Goal: Transaction & Acquisition: Purchase product/service

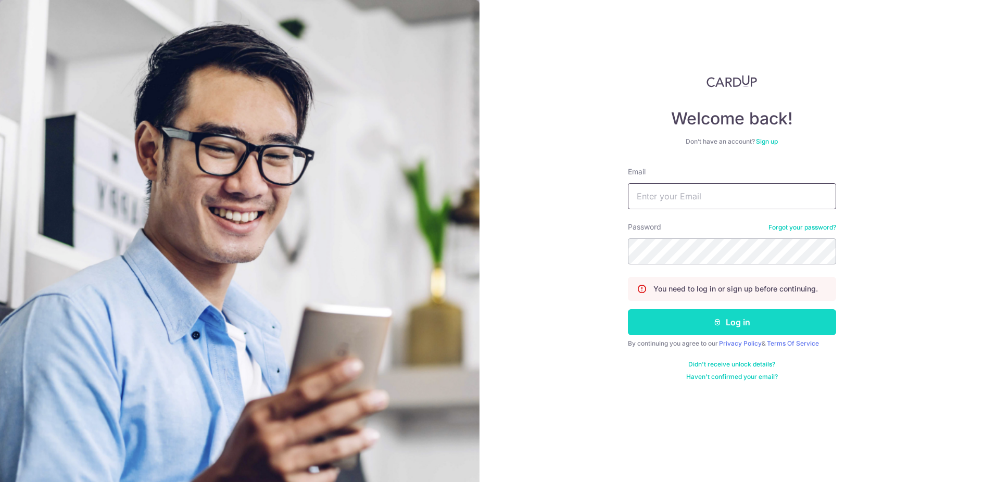
type input "suz_goh@yahoo.co.uk"
click at [714, 321] on icon "submit" at bounding box center [718, 322] width 8 height 8
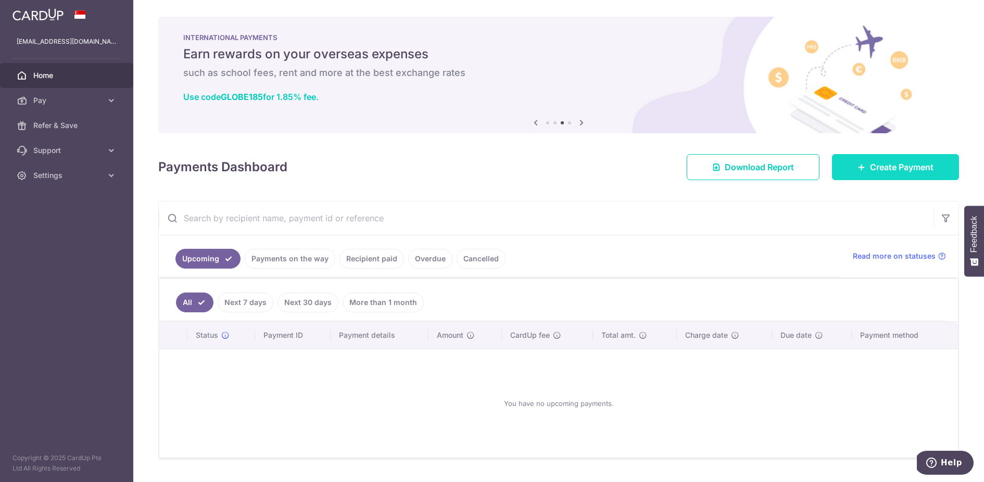
click at [852, 174] on link "Create Payment" at bounding box center [895, 167] width 127 height 26
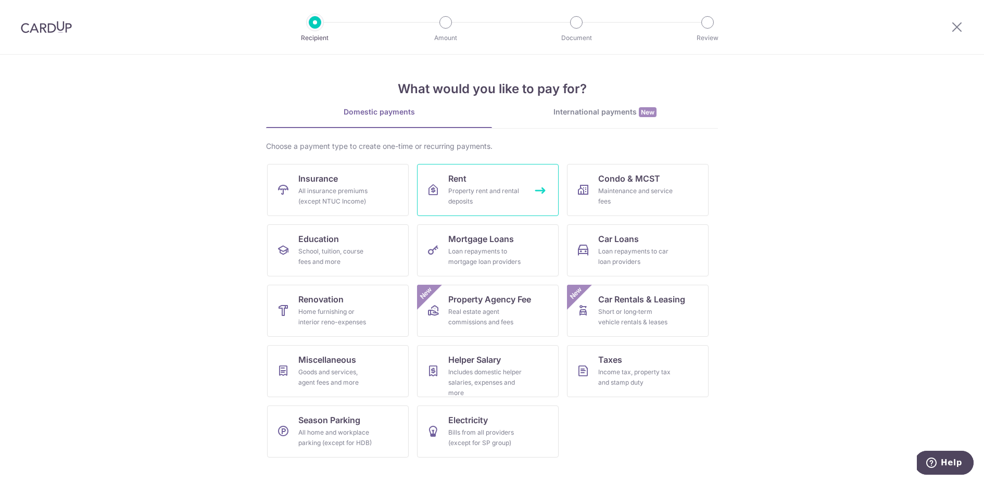
click at [447, 201] on link "Rent Property rent and rental deposits" at bounding box center [488, 190] width 142 height 52
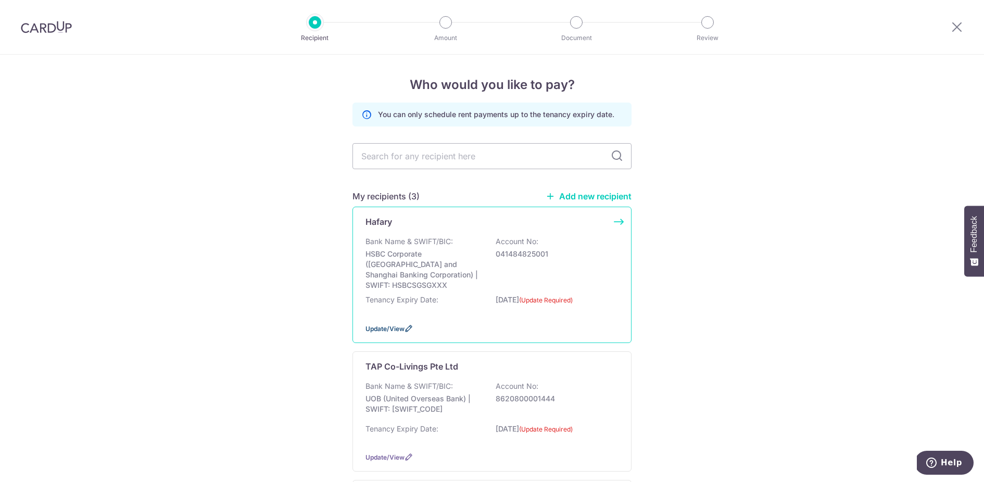
click at [395, 325] on span "Update/View" at bounding box center [385, 329] width 39 height 8
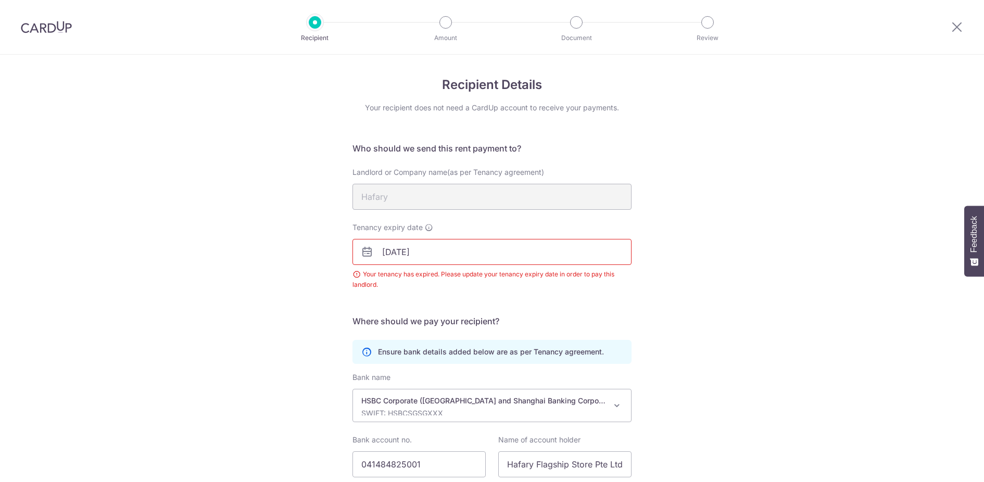
scroll to position [78, 0]
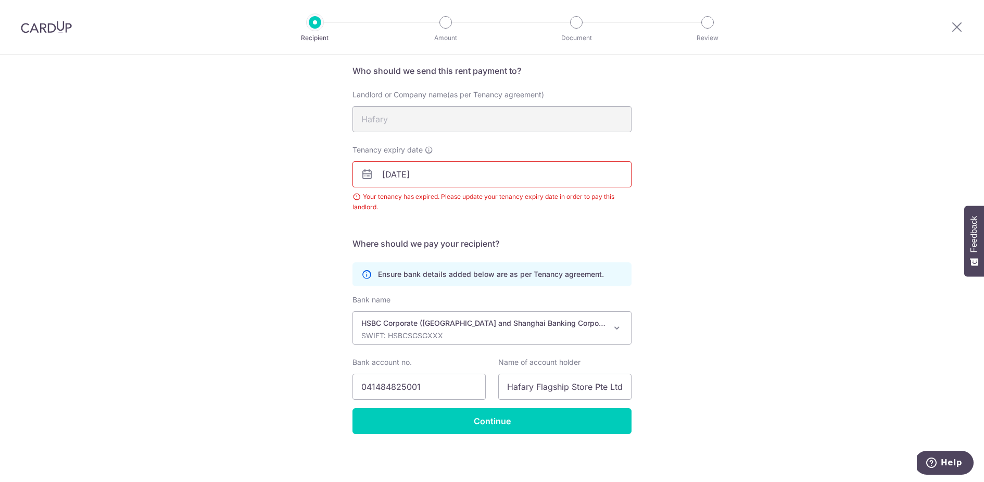
click at [450, 184] on input "[DATE]" at bounding box center [492, 174] width 279 height 26
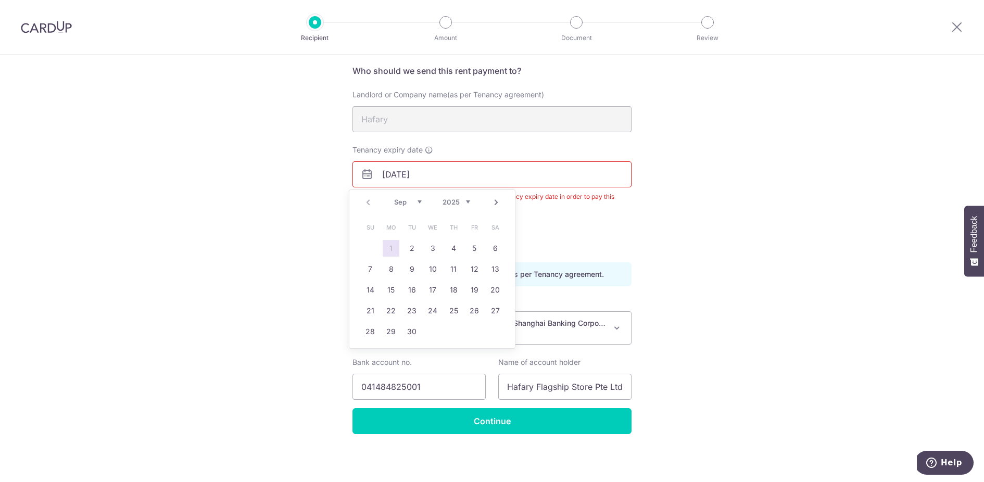
click at [497, 201] on link "Next" at bounding box center [496, 202] width 13 height 13
click at [409, 310] on link "18" at bounding box center [412, 311] width 17 height 17
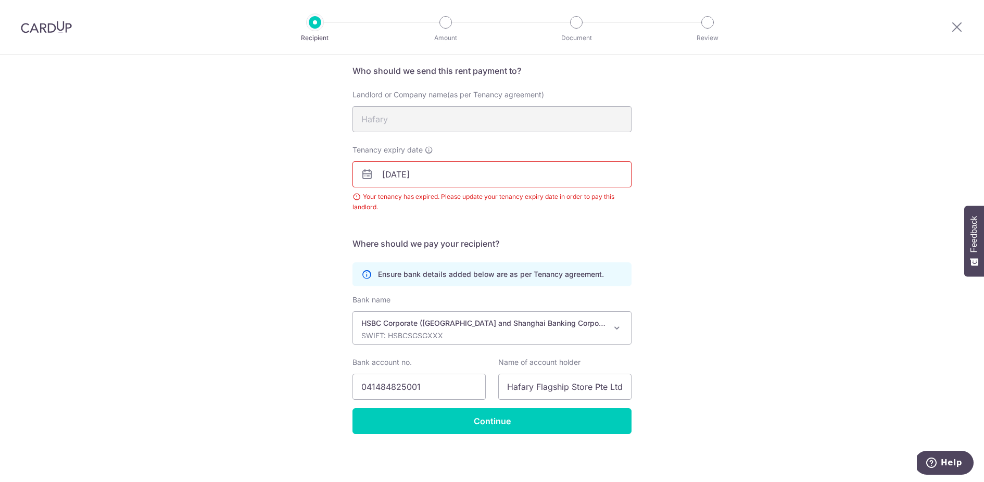
click at [454, 180] on input "18/11/2025" at bounding box center [492, 174] width 279 height 26
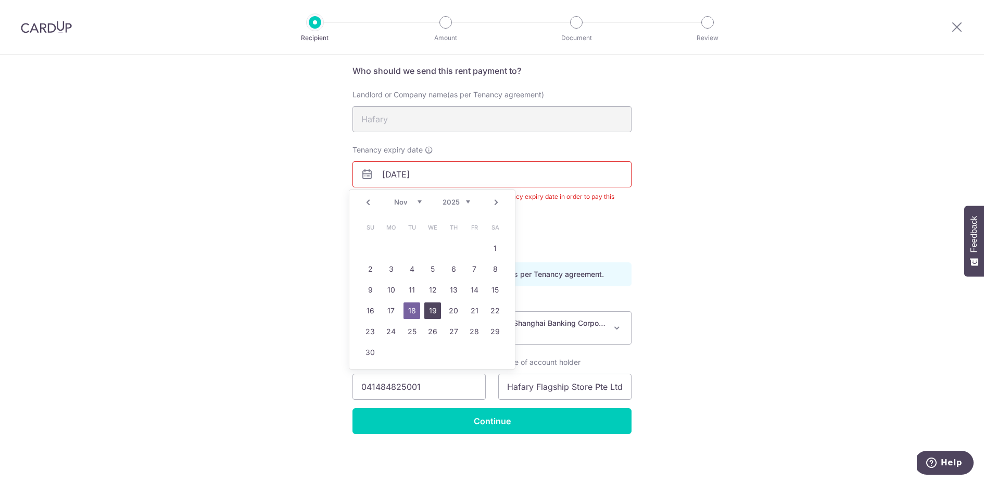
click at [431, 310] on link "19" at bounding box center [433, 311] width 17 height 17
type input "19/11/2025"
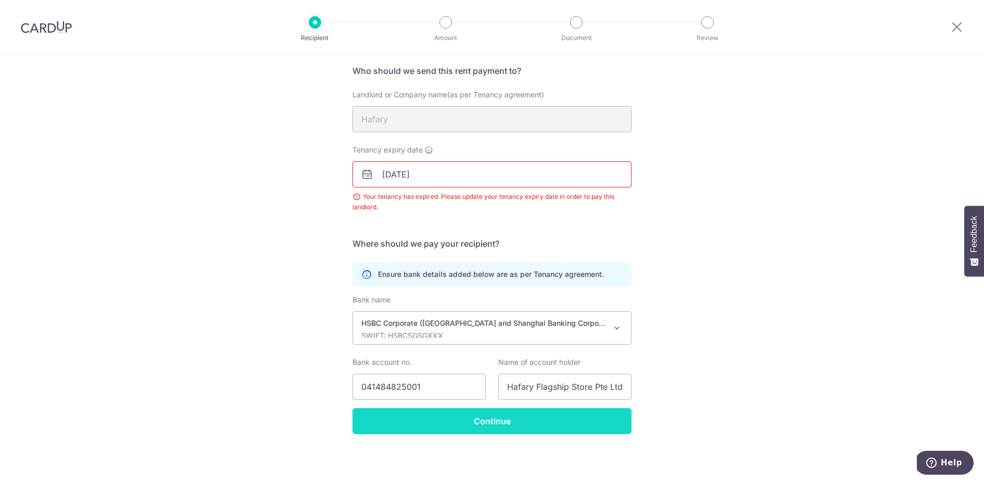
click at [475, 416] on input "Continue" at bounding box center [492, 421] width 279 height 26
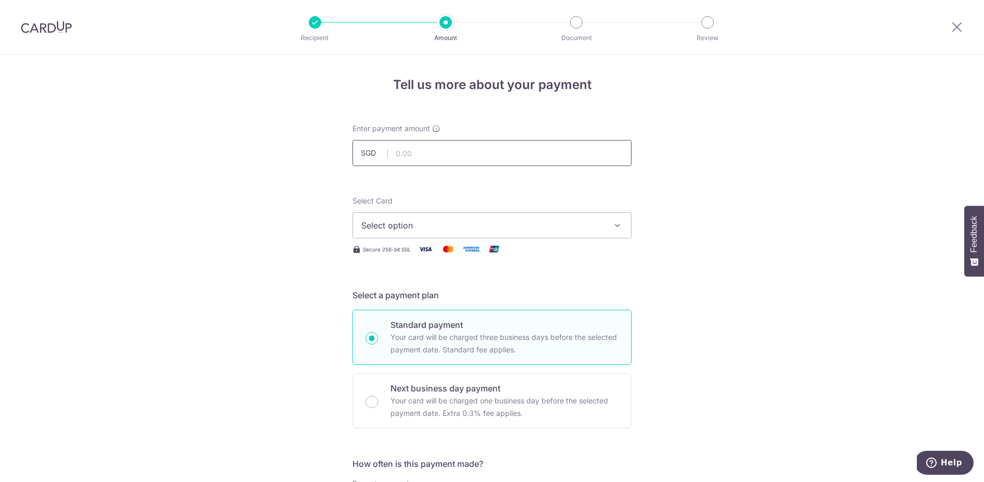
click at [506, 162] on input "text" at bounding box center [492, 153] width 279 height 26
click at [435, 147] on input "text" at bounding box center [492, 153] width 279 height 26
type input "2,350.00"
click at [446, 216] on button "Select option" at bounding box center [492, 226] width 279 height 26
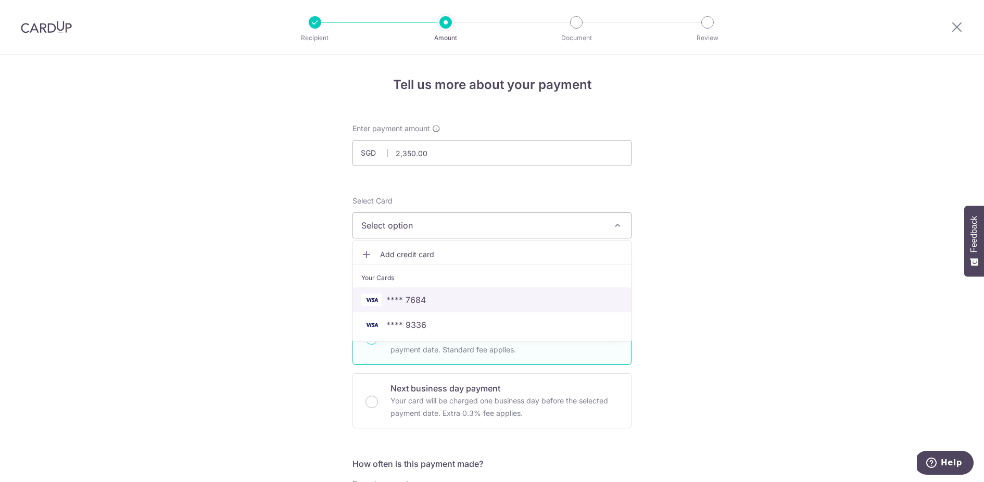
click at [437, 301] on span "**** 7684" at bounding box center [491, 300] width 261 height 13
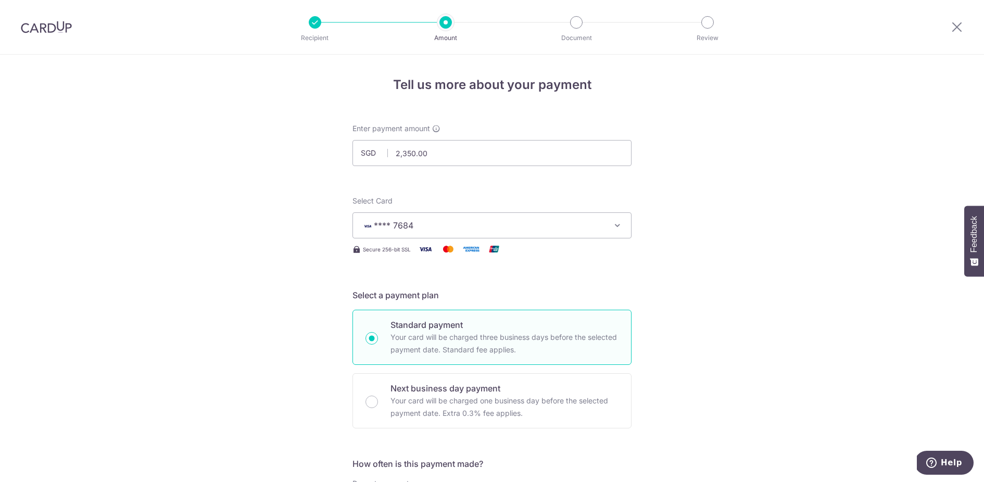
scroll to position [168, 0]
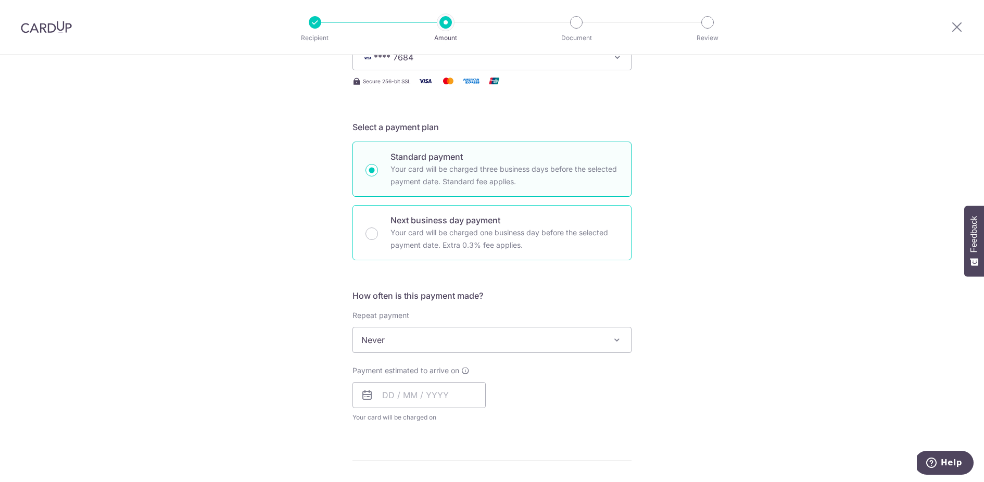
click at [381, 236] on div "Next business day payment Your card will be charged one business day before the…" at bounding box center [492, 232] width 279 height 55
radio input "false"
radio input "true"
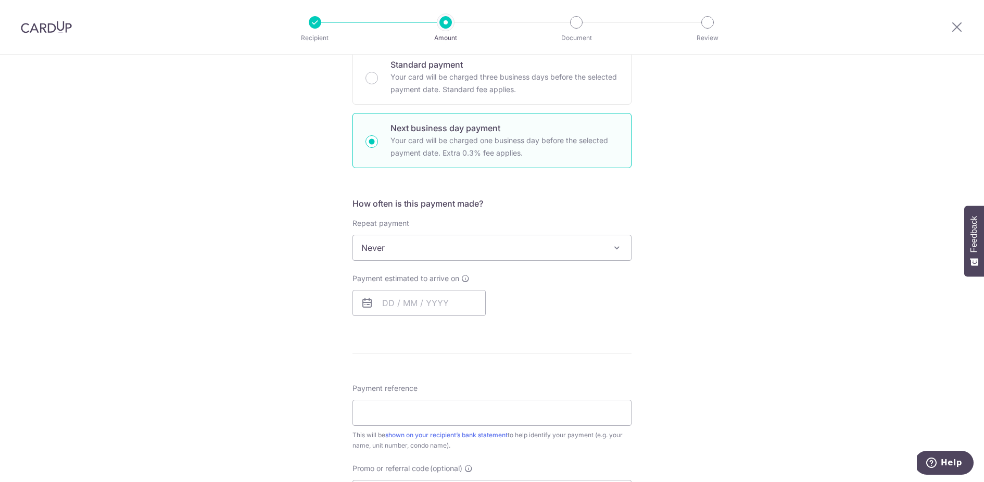
scroll to position [269, 0]
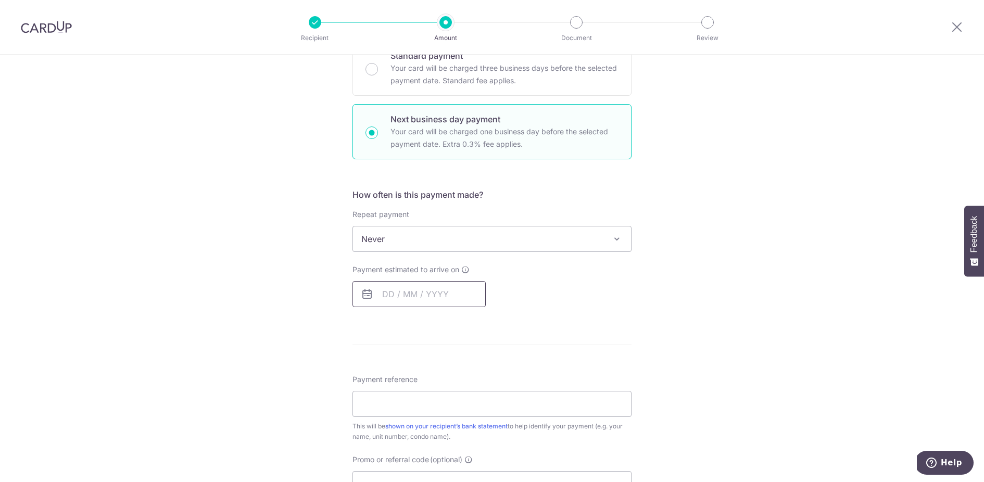
click at [443, 299] on input "text" at bounding box center [419, 294] width 133 height 26
click at [417, 365] on link "2" at bounding box center [415, 368] width 17 height 17
type input "02/09/2025"
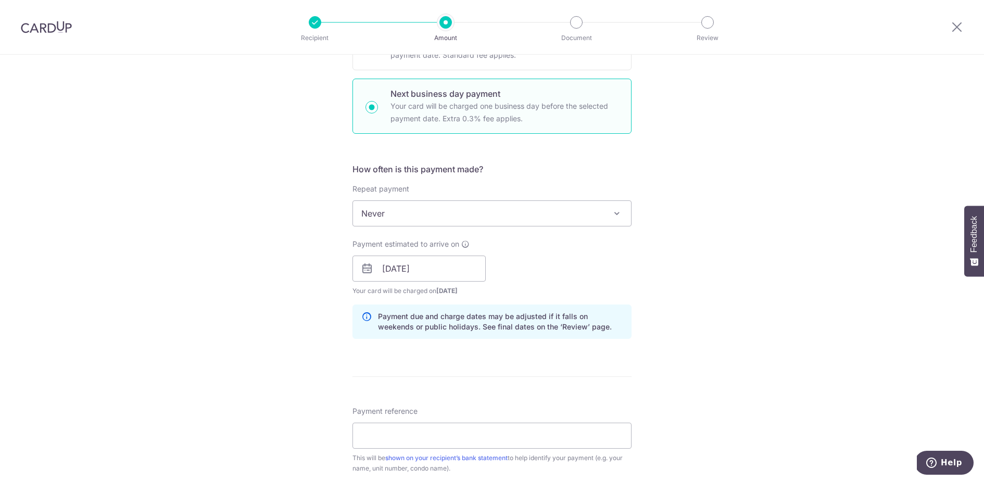
scroll to position [531, 0]
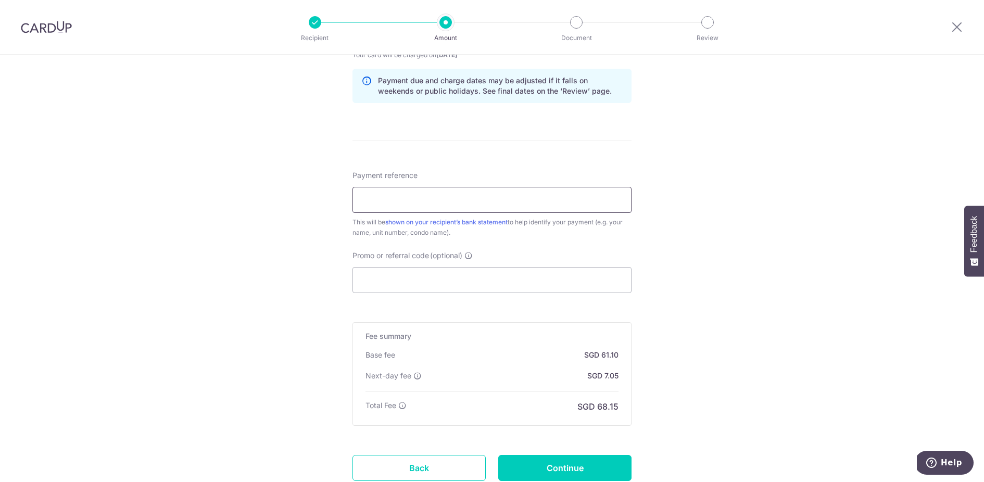
click at [555, 199] on input "Payment reference" at bounding box center [492, 200] width 279 height 26
type input "Room 01"
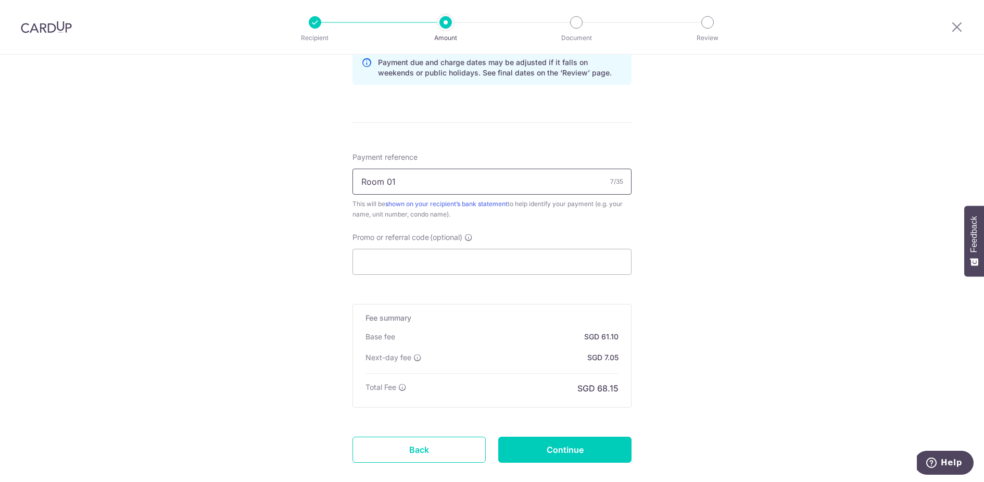
scroll to position [551, 0]
click at [438, 268] on input "Promo or referral code (optional)" at bounding box center [492, 260] width 279 height 26
paste input "SAVERENT179"
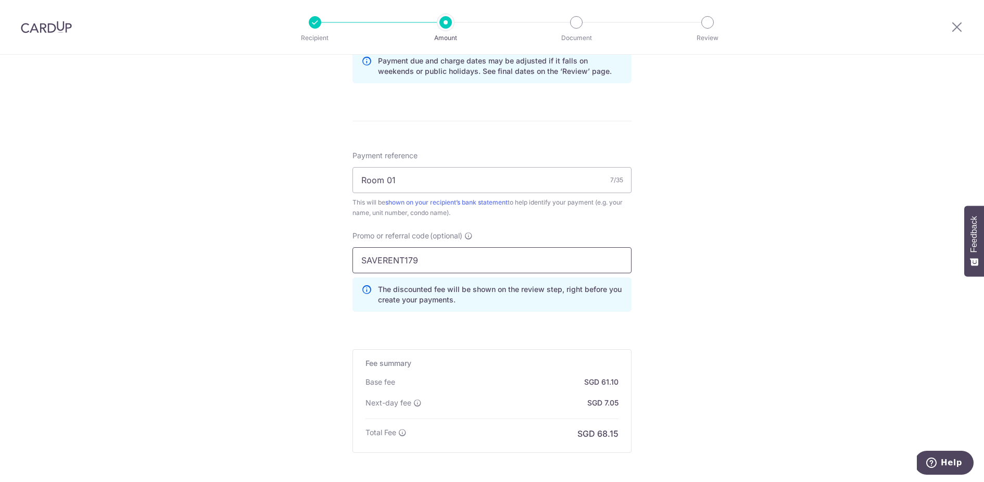
type input "SAVERENT179"
click at [641, 307] on div "Tell us more about your payment Enter payment amount SGD 2,350.00 2350.00 Selec…" at bounding box center [492, 45] width 984 height 1082
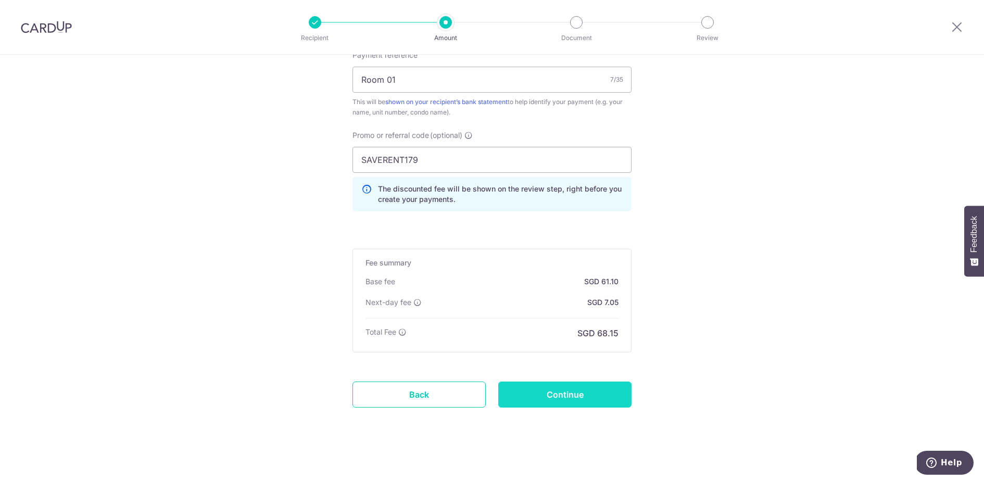
click at [538, 386] on input "Continue" at bounding box center [564, 395] width 133 height 26
type input "Create Schedule"
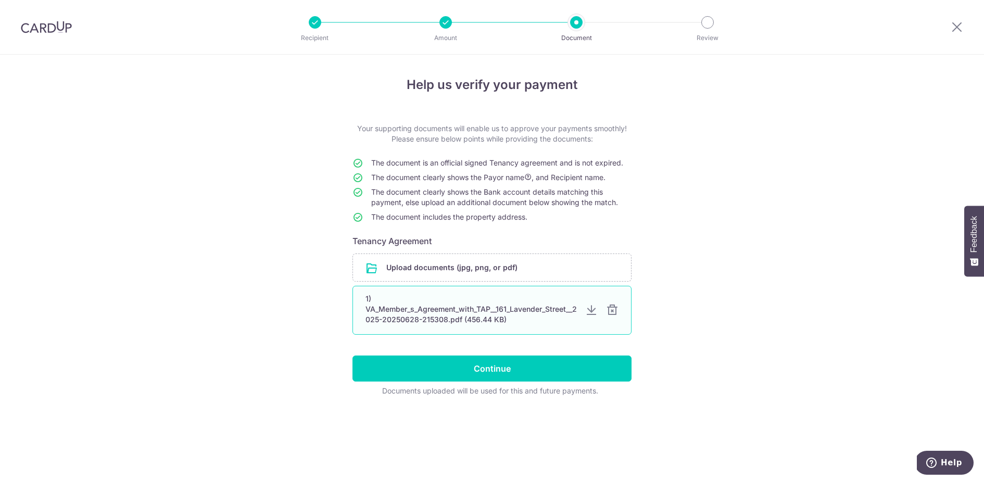
click at [611, 310] on div at bounding box center [612, 310] width 13 height 13
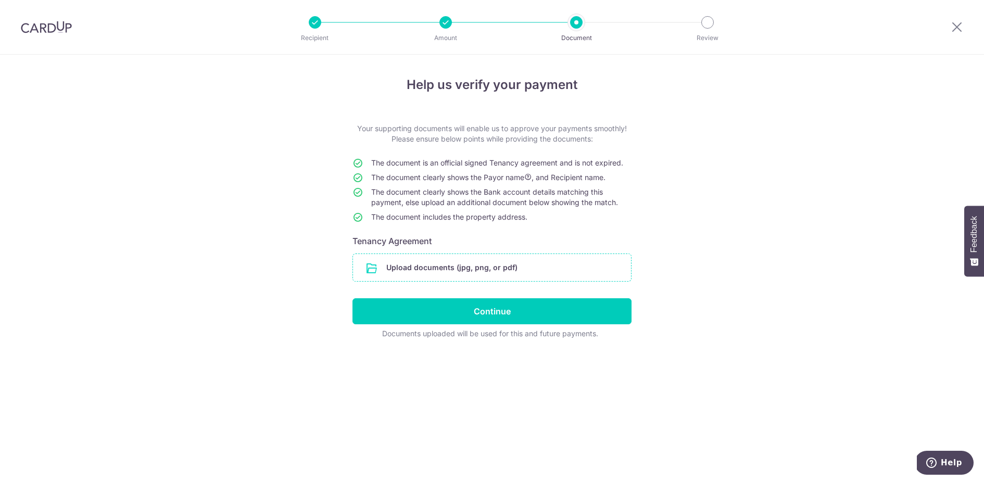
click at [550, 272] on input "file" at bounding box center [492, 267] width 278 height 27
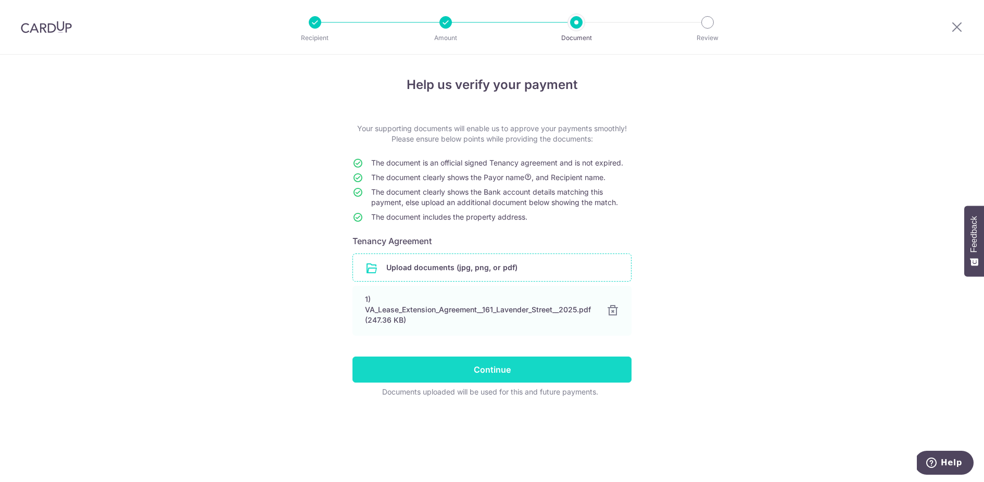
click at [491, 373] on input "Continue" at bounding box center [492, 370] width 279 height 26
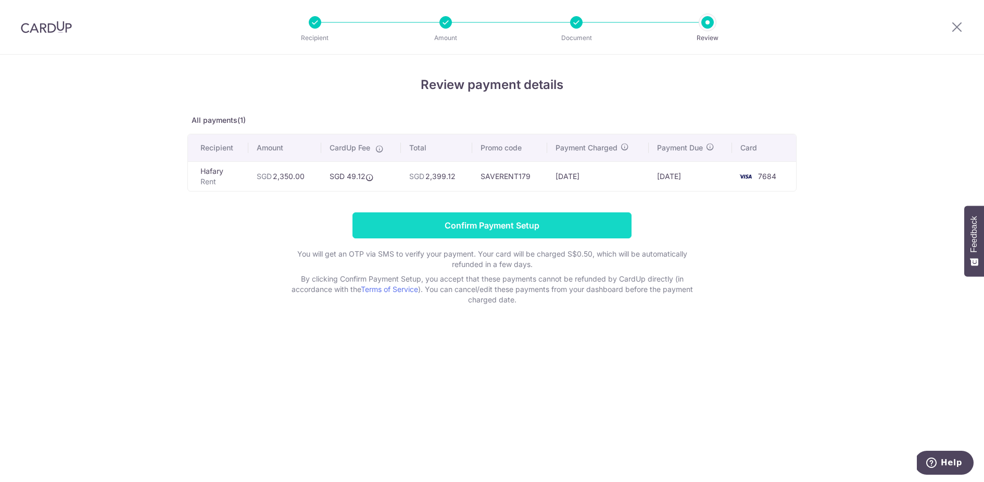
click at [509, 226] on input "Confirm Payment Setup" at bounding box center [492, 226] width 279 height 26
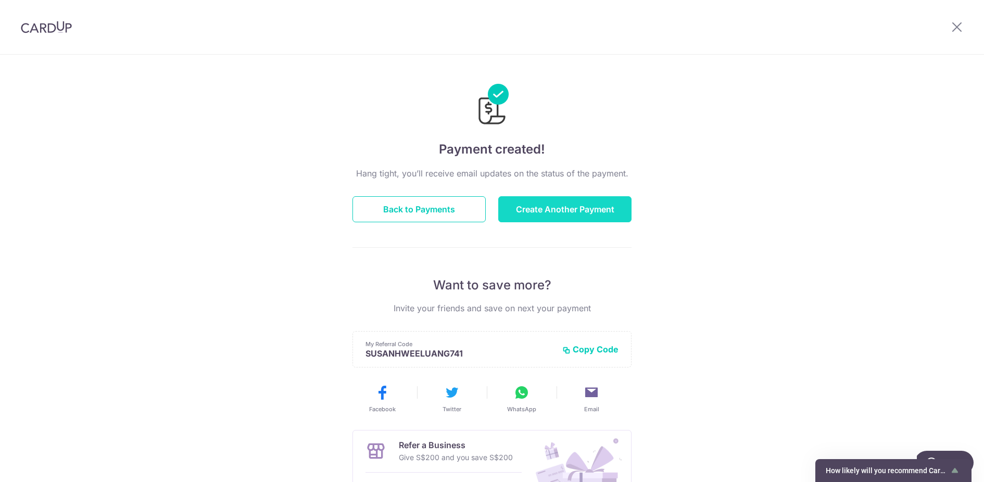
click at [556, 210] on button "Create Another Payment" at bounding box center [564, 209] width 133 height 26
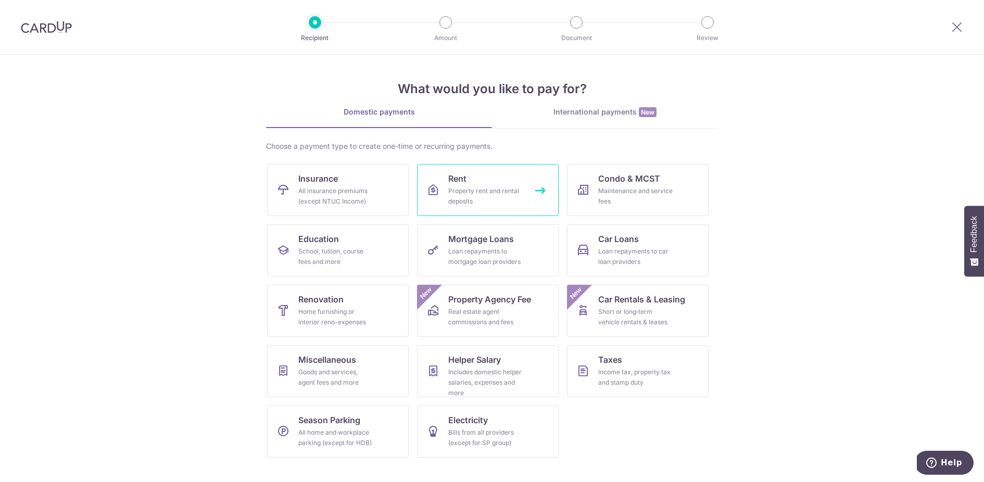
click at [480, 199] on div "Property rent and rental deposits" at bounding box center [485, 196] width 75 height 21
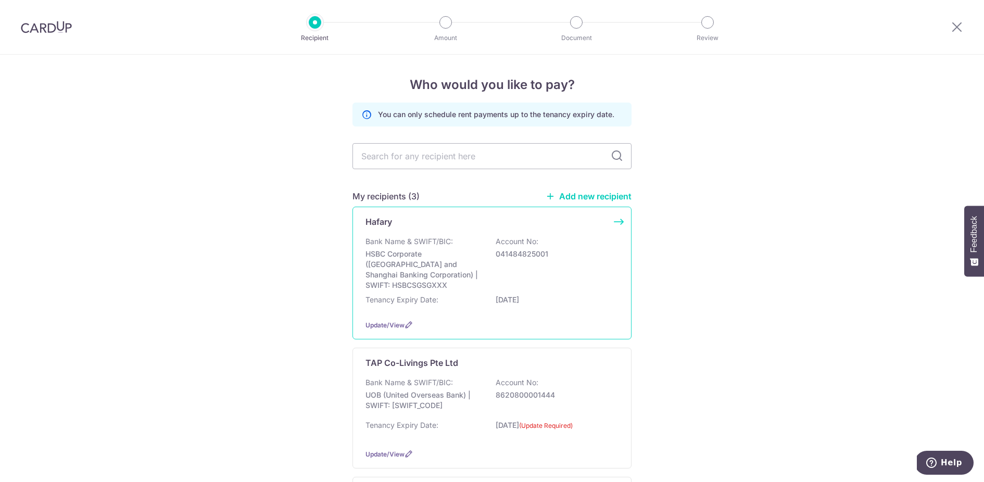
click at [394, 274] on p "HSBC Corporate (Hongkong and Shanghai Banking Corporation) | SWIFT: HSBCSGSGXXX" at bounding box center [424, 270] width 117 height 42
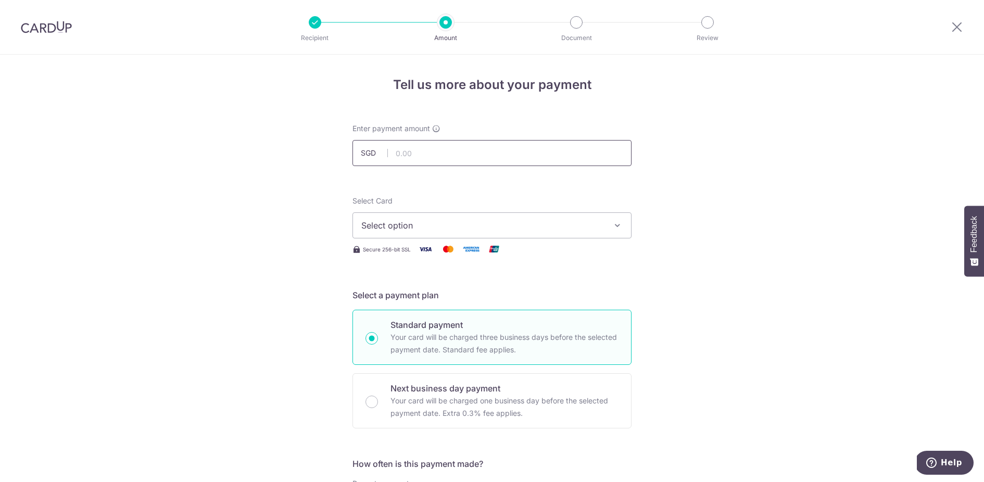
click at [467, 155] on input "text" at bounding box center [492, 153] width 279 height 26
type input "2,350.00"
click at [451, 230] on span "Select option" at bounding box center [482, 225] width 243 height 13
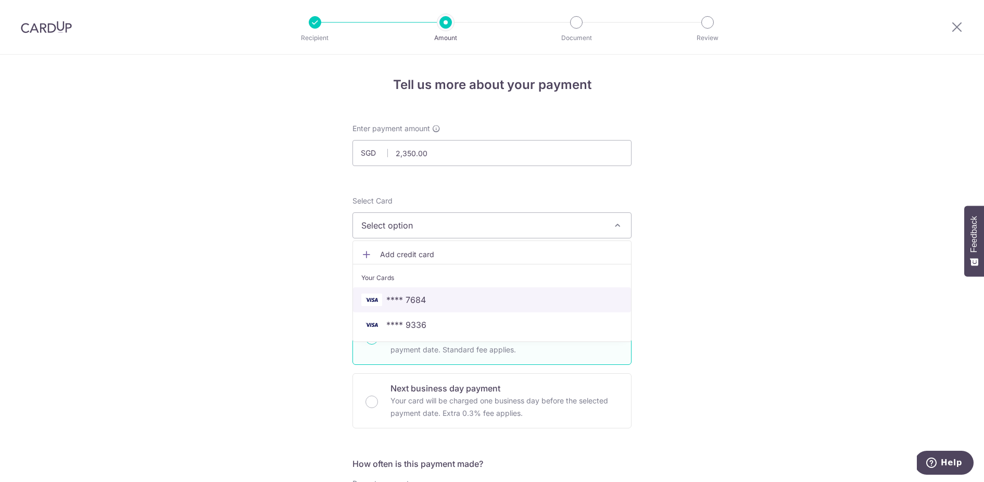
click at [439, 302] on span "**** 7684" at bounding box center [491, 300] width 261 height 13
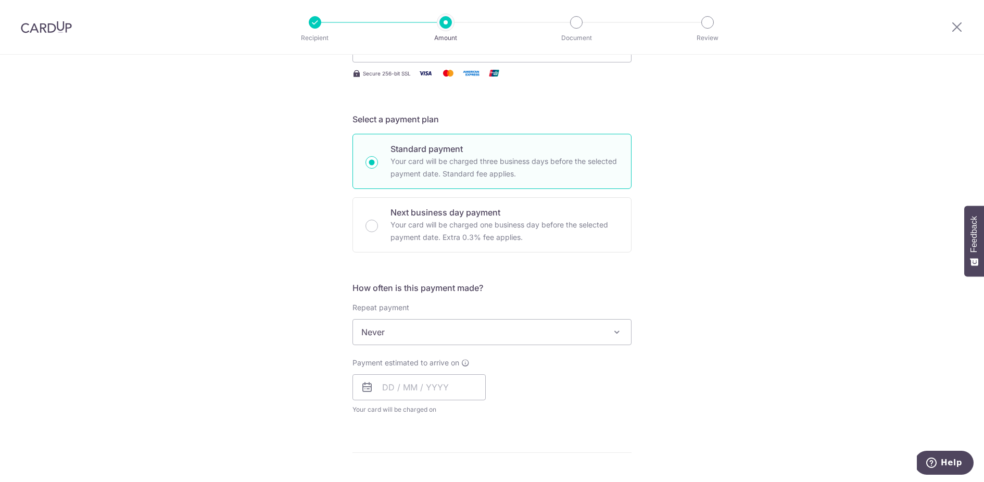
scroll to position [284, 0]
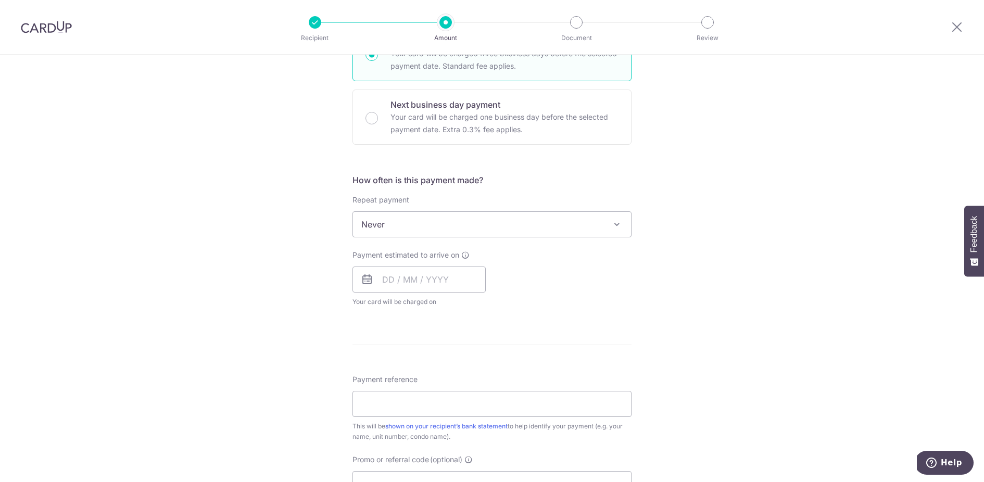
click at [534, 222] on span "Never" at bounding box center [492, 224] width 278 height 25
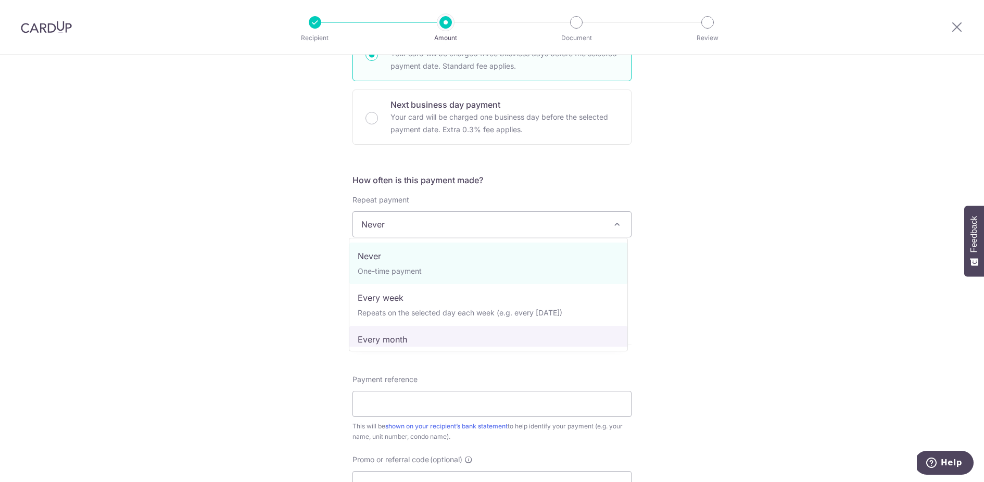
select select "3"
type input "19/11/2025"
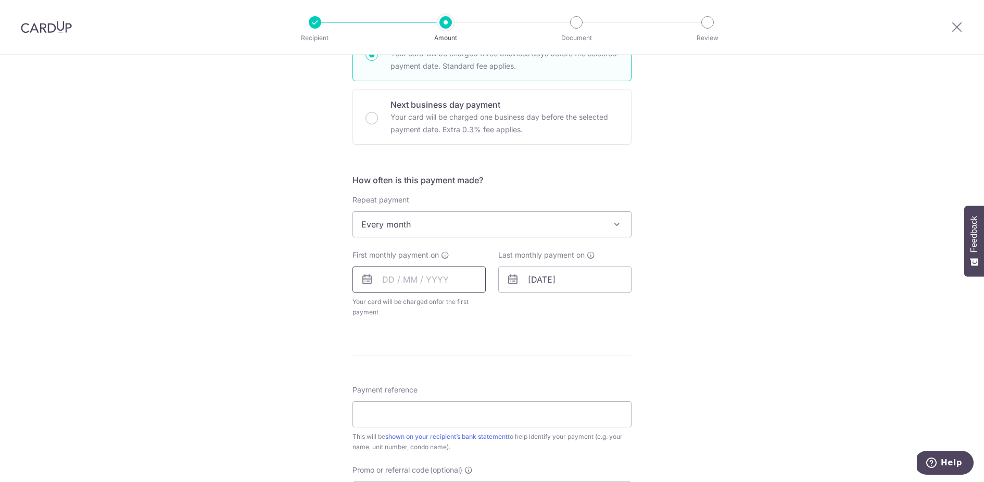
click at [432, 275] on input "text" at bounding box center [419, 280] width 133 height 26
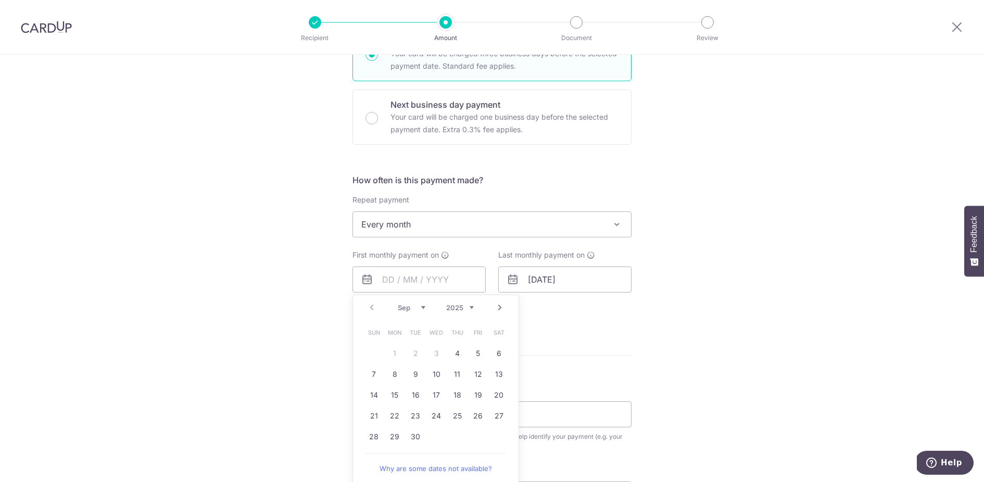
click at [499, 308] on link "Next" at bounding box center [500, 308] width 13 height 13
click at [428, 352] on link "1" at bounding box center [436, 353] width 17 height 17
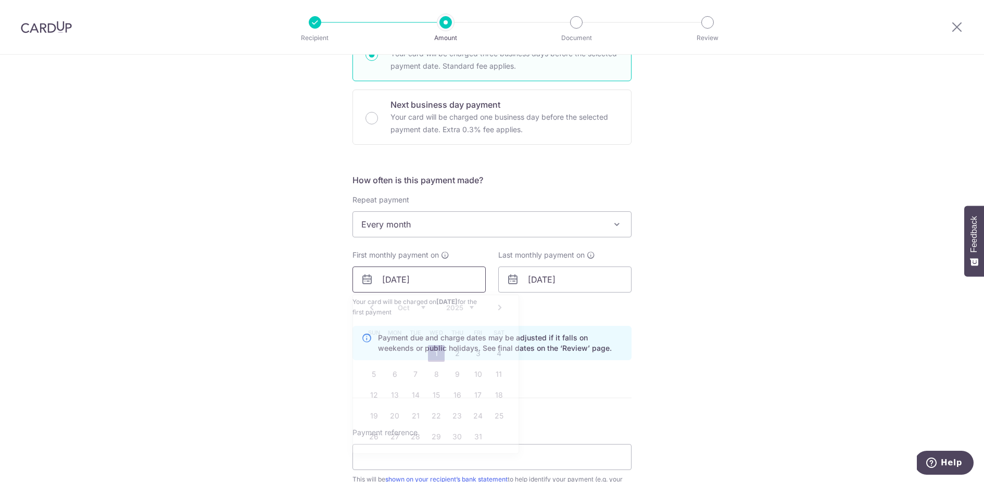
click at [437, 283] on input "01/10/2025" at bounding box center [419, 280] width 133 height 26
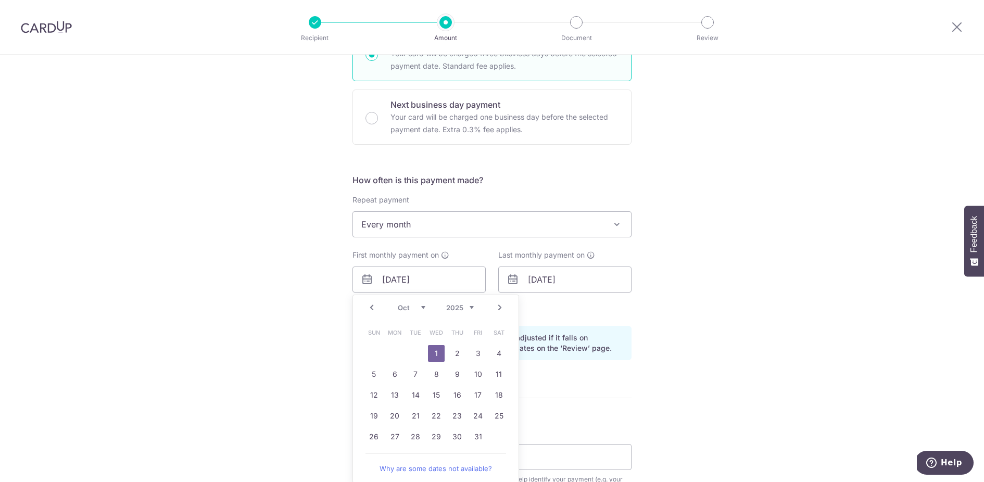
click at [368, 308] on link "Prev" at bounding box center [372, 308] width 13 height 13
click at [413, 433] on link "30" at bounding box center [415, 437] width 17 height 17
type input "30/09/2025"
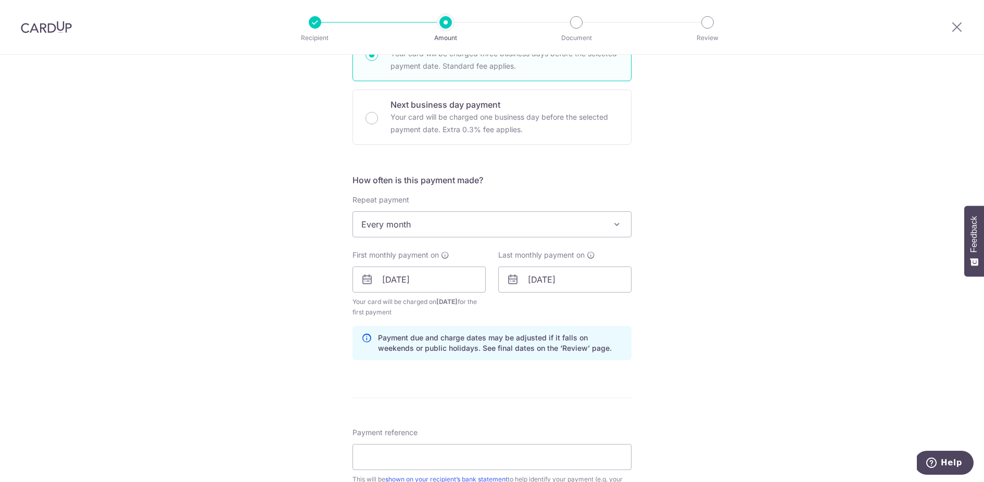
click at [696, 357] on div "Tell us more about your payment Enter payment amount SGD 2,350.00 2350.00 Selec…" at bounding box center [492, 268] width 984 height 995
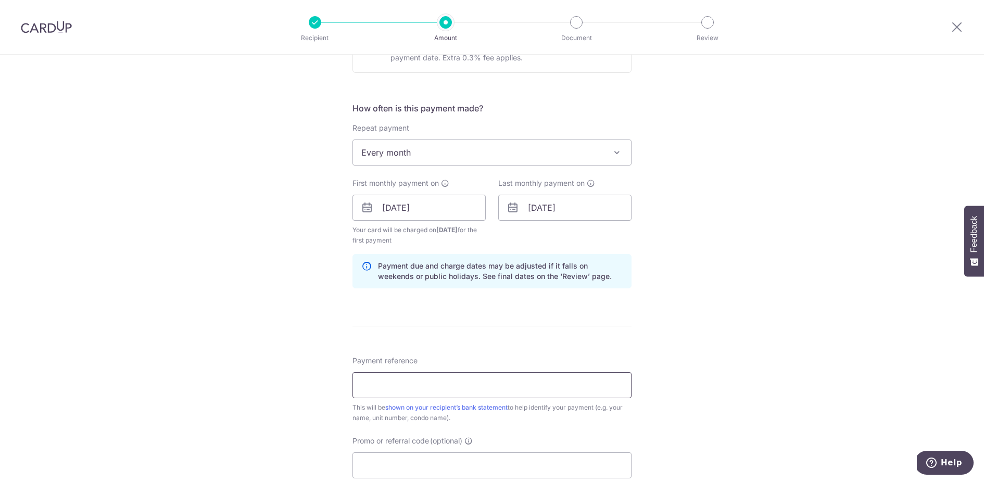
scroll to position [389, 0]
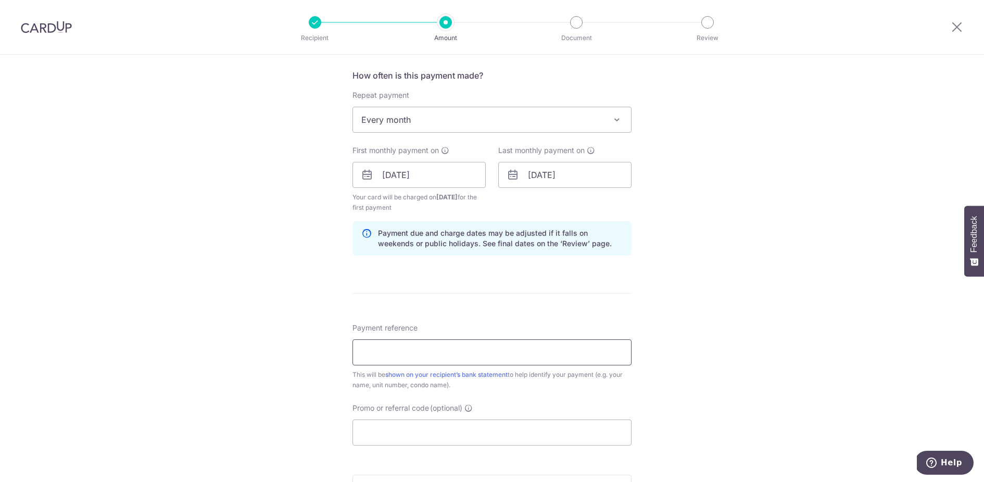
click at [498, 357] on input "Payment reference" at bounding box center [492, 353] width 279 height 26
type input "Room 01"
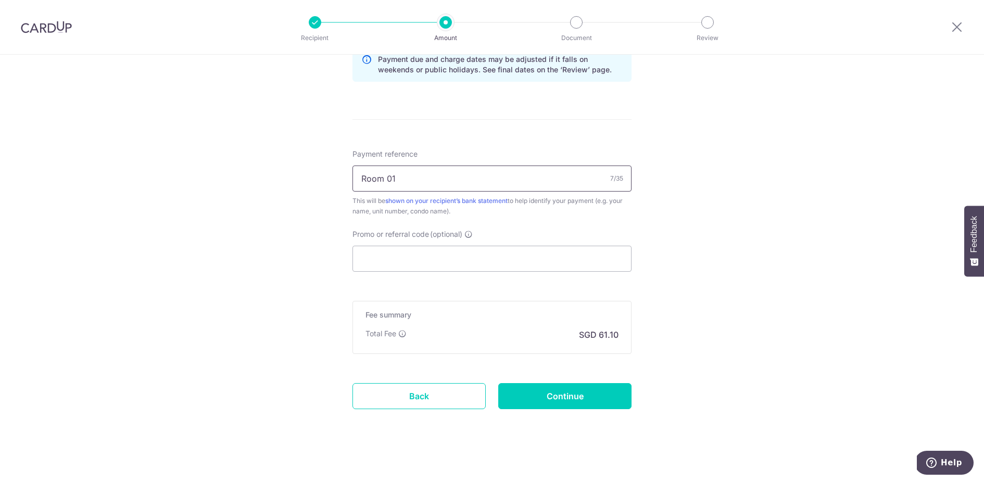
scroll to position [565, 0]
click at [533, 264] on input "Promo or referral code (optional)" at bounding box center [492, 256] width 279 height 26
paste input "SAVERENT179"
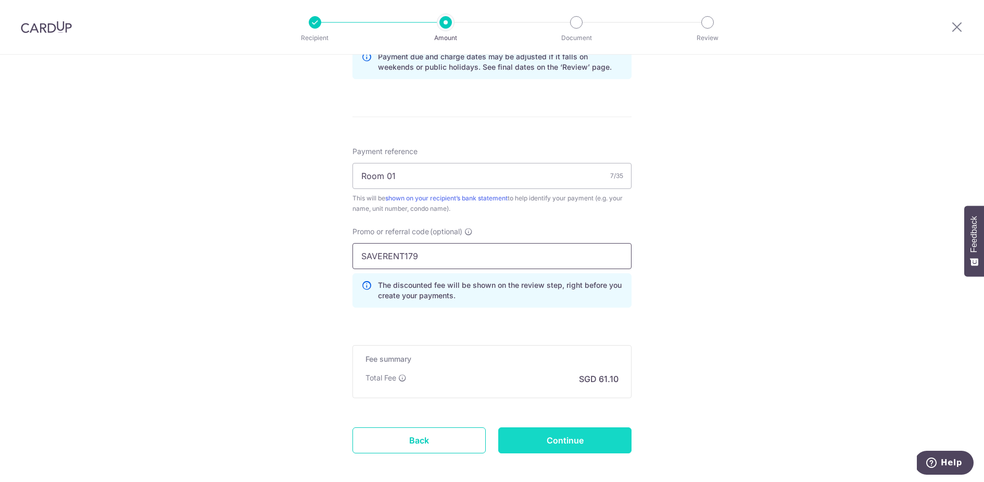
type input "SAVERENT179"
click at [577, 437] on input "Continue" at bounding box center [564, 441] width 133 height 26
type input "Create Schedule"
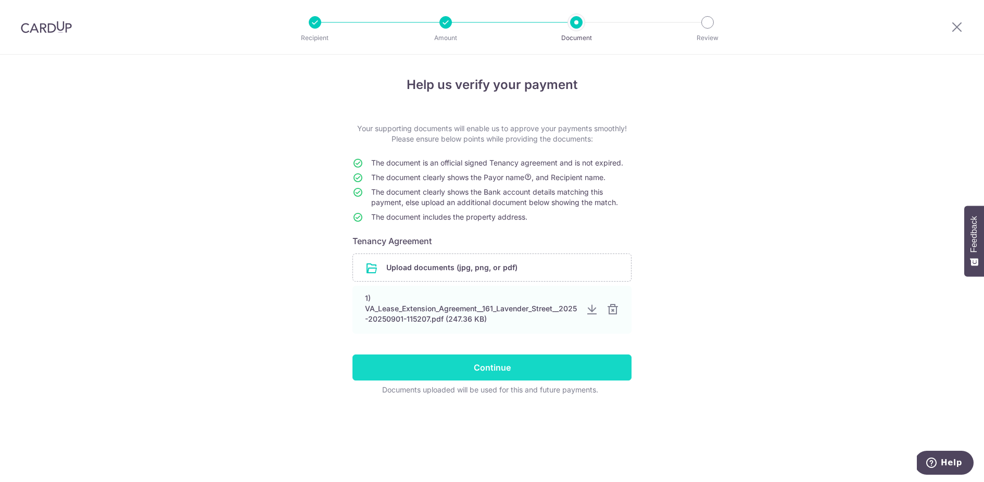
click at [523, 369] on input "Continue" at bounding box center [492, 368] width 279 height 26
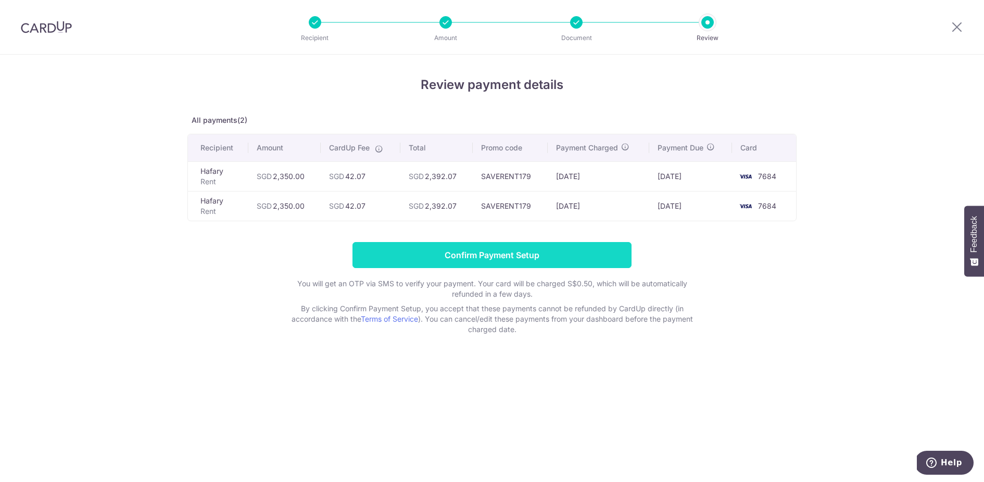
click at [543, 247] on input "Confirm Payment Setup" at bounding box center [492, 255] width 279 height 26
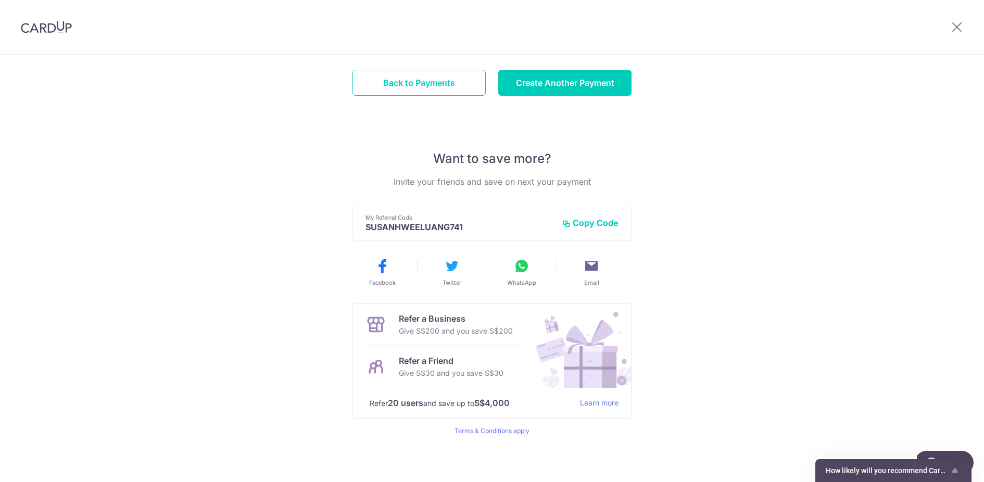
scroll to position [127, 0]
